Goal: Download file/media

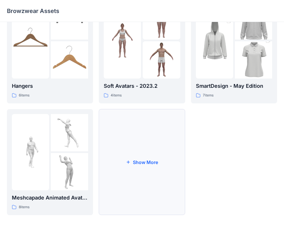
scroll to position [143, 0]
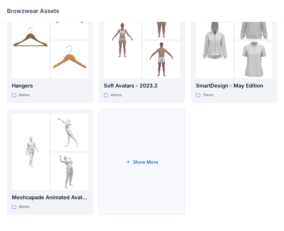
click at [145, 163] on button "Show More" at bounding box center [142, 162] width 86 height 106
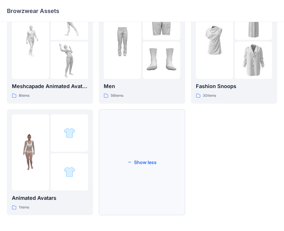
scroll to position [255, 0]
click at [57, 139] on div at bounding box center [69, 132] width 37 height 37
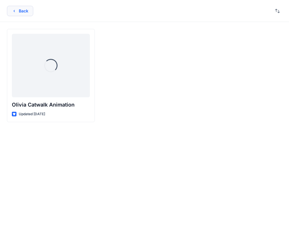
click at [22, 7] on button "Back" at bounding box center [20, 11] width 26 height 10
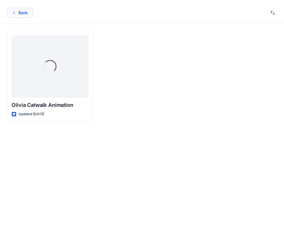
scroll to position [255, 0]
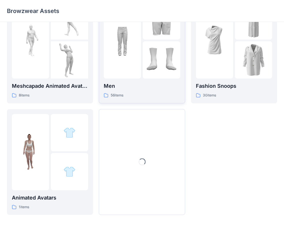
click at [136, 63] on div at bounding box center [122, 40] width 37 height 76
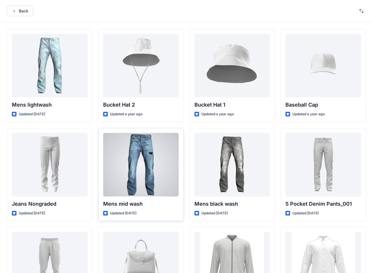
click at [143, 169] on div at bounding box center [141, 165] width 76 height 64
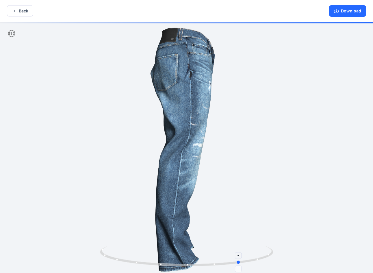
drag, startPoint x: 106, startPoint y: 256, endPoint x: 160, endPoint y: 256, distance: 53.7
click at [160, 231] on icon at bounding box center [187, 257] width 175 height 22
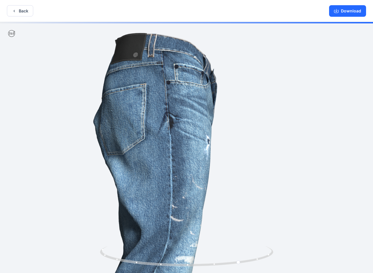
drag, startPoint x: 202, startPoint y: 52, endPoint x: 179, endPoint y: 243, distance: 192.2
click at [179, 231] on img at bounding box center [163, 265] width 486 height 486
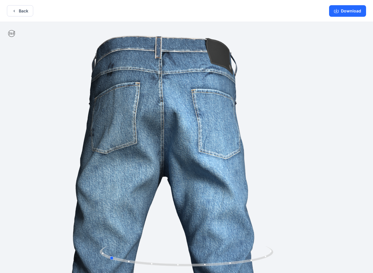
drag, startPoint x: 262, startPoint y: 257, endPoint x: 304, endPoint y: 258, distance: 41.9
click at [288, 231] on div at bounding box center [186, 148] width 373 height 252
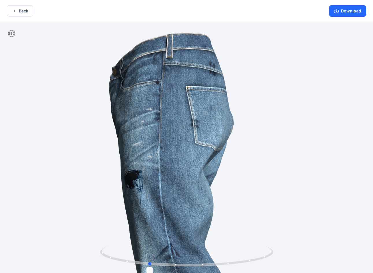
drag, startPoint x: 154, startPoint y: 264, endPoint x: 193, endPoint y: 266, distance: 39.0
click at [193, 231] on icon at bounding box center [187, 257] width 175 height 22
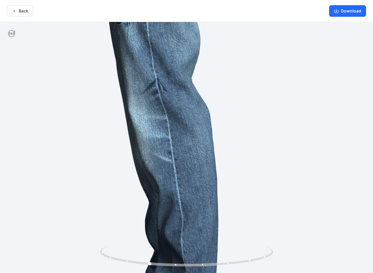
drag, startPoint x: 173, startPoint y: 89, endPoint x: 167, endPoint y: 30, distance: 59.5
click at [167, 30] on img at bounding box center [150, 100] width 486 height 486
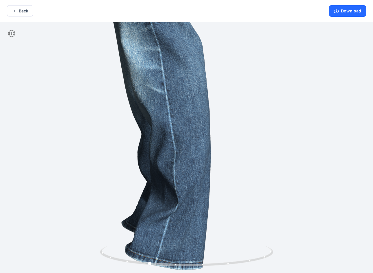
drag, startPoint x: 176, startPoint y: 167, endPoint x: 169, endPoint y: 7, distance: 160.1
click at [169, 5] on div "Back Download Version History" at bounding box center [186, 137] width 373 height 274
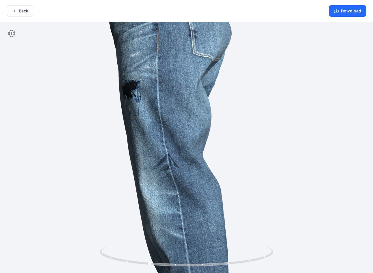
drag, startPoint x: 189, startPoint y: 192, endPoint x: 194, endPoint y: 235, distance: 43.0
click at [194, 231] on img at bounding box center [161, 175] width 486 height 486
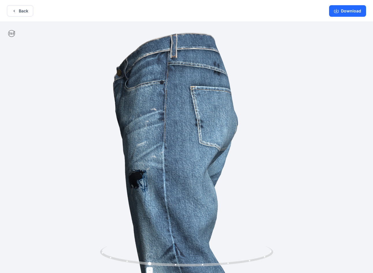
drag, startPoint x: 176, startPoint y: 173, endPoint x: 182, endPoint y: 252, distance: 79.7
click at [182, 231] on div at bounding box center [186, 148] width 373 height 252
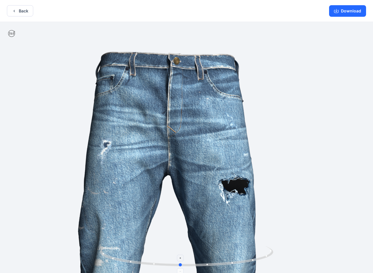
drag, startPoint x: 135, startPoint y: 261, endPoint x: 167, endPoint y: 261, distance: 31.8
click at [167, 231] on icon at bounding box center [187, 257] width 175 height 22
drag, startPoint x: 349, startPoint y: 9, endPoint x: 347, endPoint y: 40, distance: 31.5
click at [288, 9] on button "Download" at bounding box center [347, 11] width 37 height 12
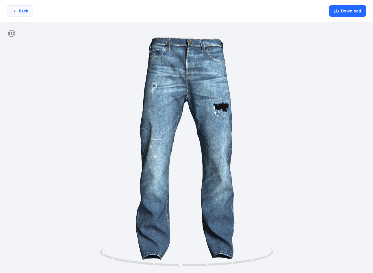
click at [17, 12] on button "Back" at bounding box center [20, 10] width 26 height 11
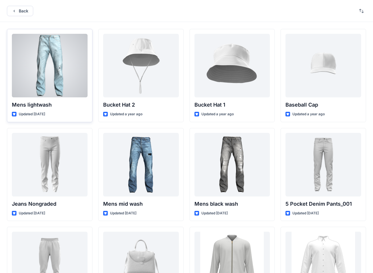
click at [70, 68] on div at bounding box center [50, 66] width 76 height 64
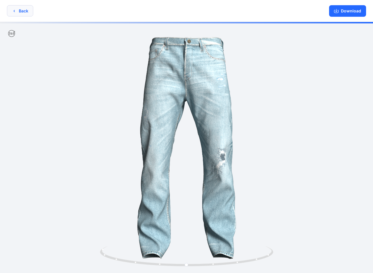
click at [27, 9] on button "Back" at bounding box center [20, 10] width 26 height 11
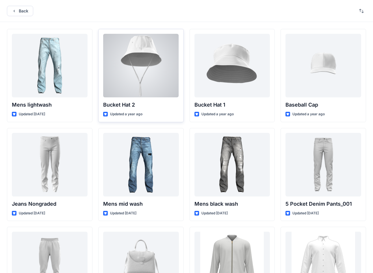
click at [139, 69] on div at bounding box center [141, 66] width 76 height 64
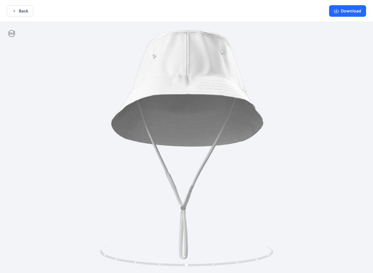
drag, startPoint x: 197, startPoint y: 200, endPoint x: 194, endPoint y: 148, distance: 51.2
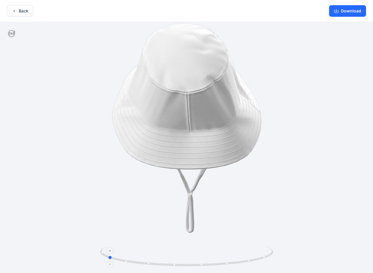
drag, startPoint x: 209, startPoint y: 264, endPoint x: 131, endPoint y: 260, distance: 78.6
click at [131, 231] on icon at bounding box center [187, 257] width 175 height 22
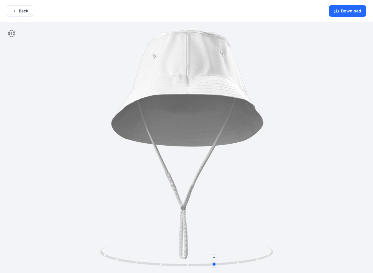
drag, startPoint x: 222, startPoint y: 264, endPoint x: 165, endPoint y: 249, distance: 58.6
click at [165, 231] on icon at bounding box center [187, 257] width 175 height 22
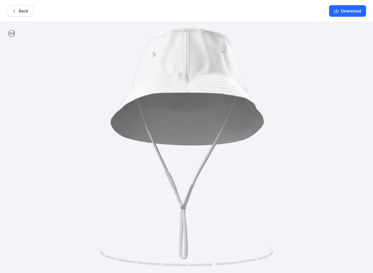
drag, startPoint x: 210, startPoint y: 173, endPoint x: 196, endPoint y: 105, distance: 69.5
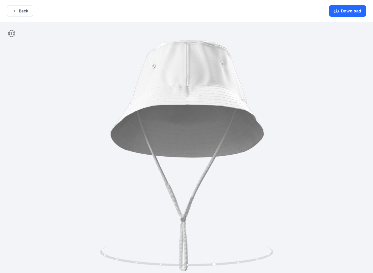
drag, startPoint x: 197, startPoint y: 123, endPoint x: 202, endPoint y: 204, distance: 80.7
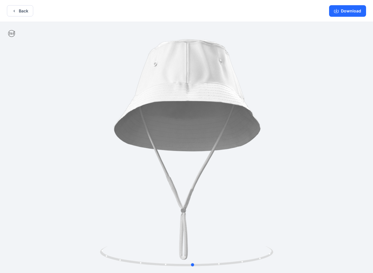
drag, startPoint x: 215, startPoint y: 195, endPoint x: 193, endPoint y: 195, distance: 22.2
click at [20, 12] on button "Back" at bounding box center [20, 10] width 26 height 11
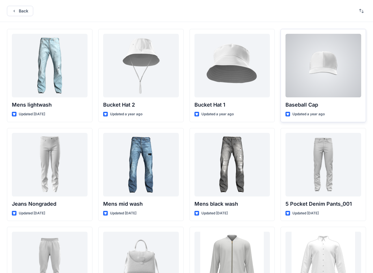
click at [288, 74] on div at bounding box center [323, 66] width 76 height 64
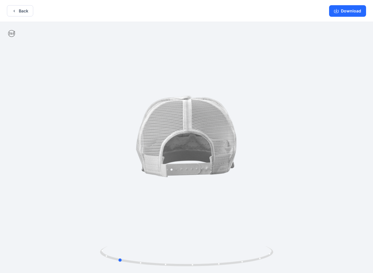
drag, startPoint x: 186, startPoint y: 178, endPoint x: 290, endPoint y: 184, distance: 104.7
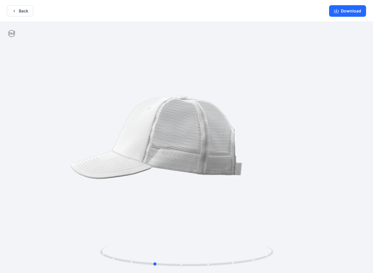
drag, startPoint x: 170, startPoint y: 188, endPoint x: 205, endPoint y: 215, distance: 43.7
click at [23, 8] on button "Back" at bounding box center [20, 10] width 26 height 11
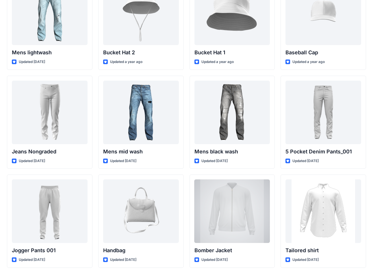
scroll to position [173, 0]
